Goal: Transaction & Acquisition: Download file/media

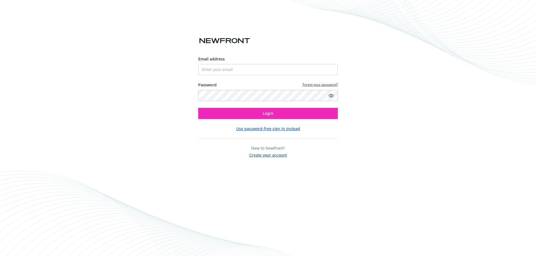
type input "[EMAIL_ADDRESS][DOMAIN_NAME]"
click at [198, 108] on button "Login" at bounding box center [268, 113] width 140 height 11
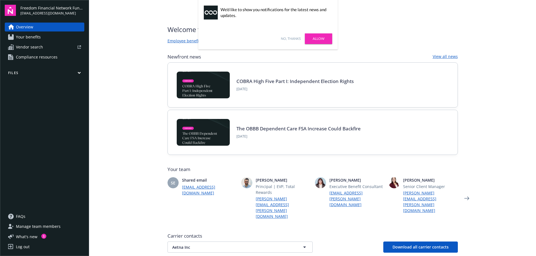
click at [393, 40] on div "Welcome to Navigator , Michelle Employee benefits portal Healthcare Informatics…" at bounding box center [312, 35] width 290 height 20
click at [290, 40] on link "No, thanks" at bounding box center [291, 38] width 20 height 5
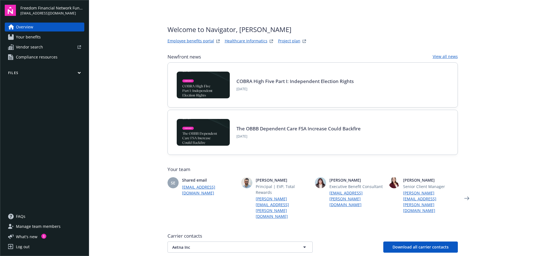
click at [481, 68] on main "Welcome to Navigator , Michelle Employee benefits portal Healthcare Informatics…" at bounding box center [312, 128] width 447 height 256
click at [80, 71] on button "Files" at bounding box center [45, 74] width 80 height 7
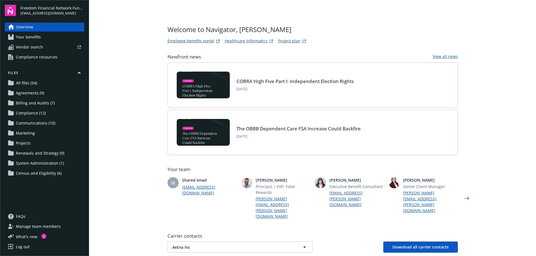
click at [41, 81] on link "All files (54)" at bounding box center [45, 83] width 80 height 9
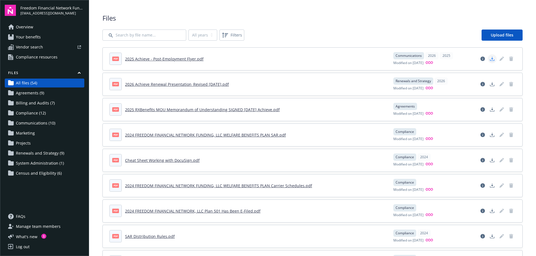
click at [490, 59] on icon "Download document" at bounding box center [492, 59] width 4 height 4
click at [490, 85] on icon "Download document" at bounding box center [492, 84] width 4 height 4
click at [490, 135] on icon "Download document" at bounding box center [492, 135] width 4 height 4
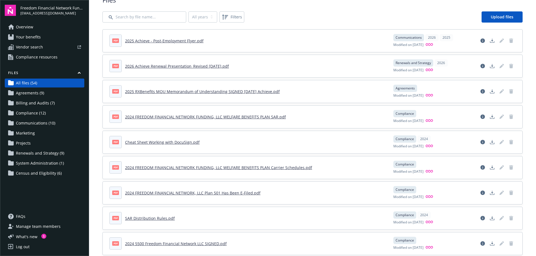
scroll to position [28, 0]
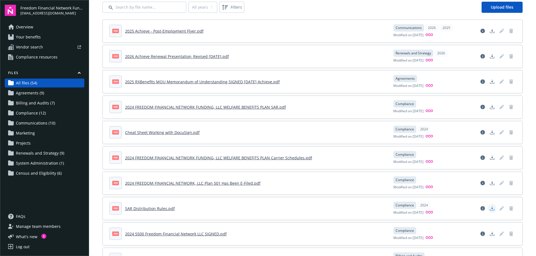
click at [490, 210] on icon "Download document" at bounding box center [492, 208] width 4 height 4
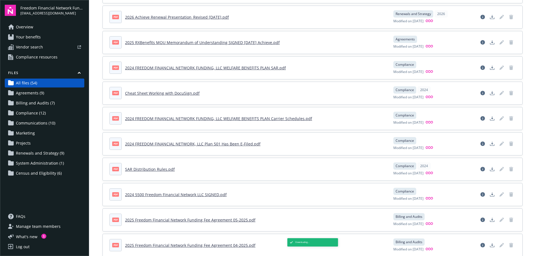
scroll to position [84, 0]
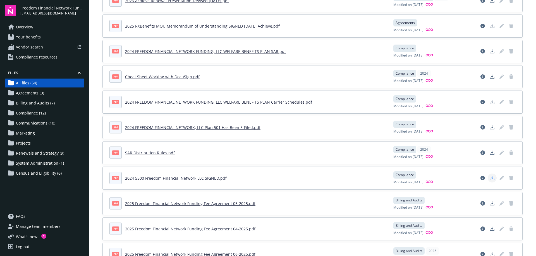
click at [490, 180] on icon "Download document" at bounding box center [492, 179] width 4 height 1
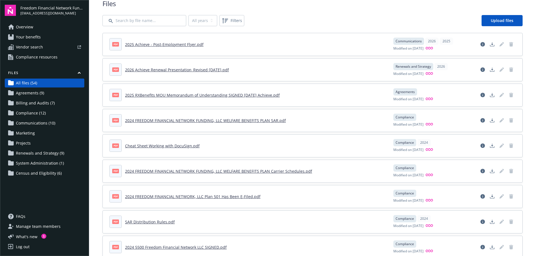
scroll to position [0, 0]
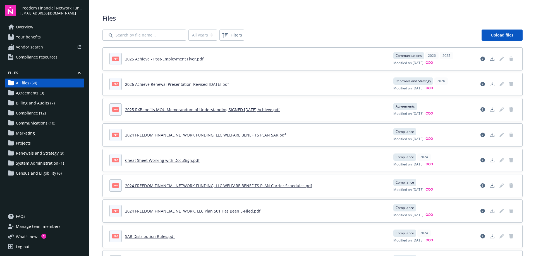
click at [306, 30] on div "All years 2026 2025 2024 Filters Upload files" at bounding box center [312, 35] width 420 height 11
